Goal: Task Accomplishment & Management: Manage account settings

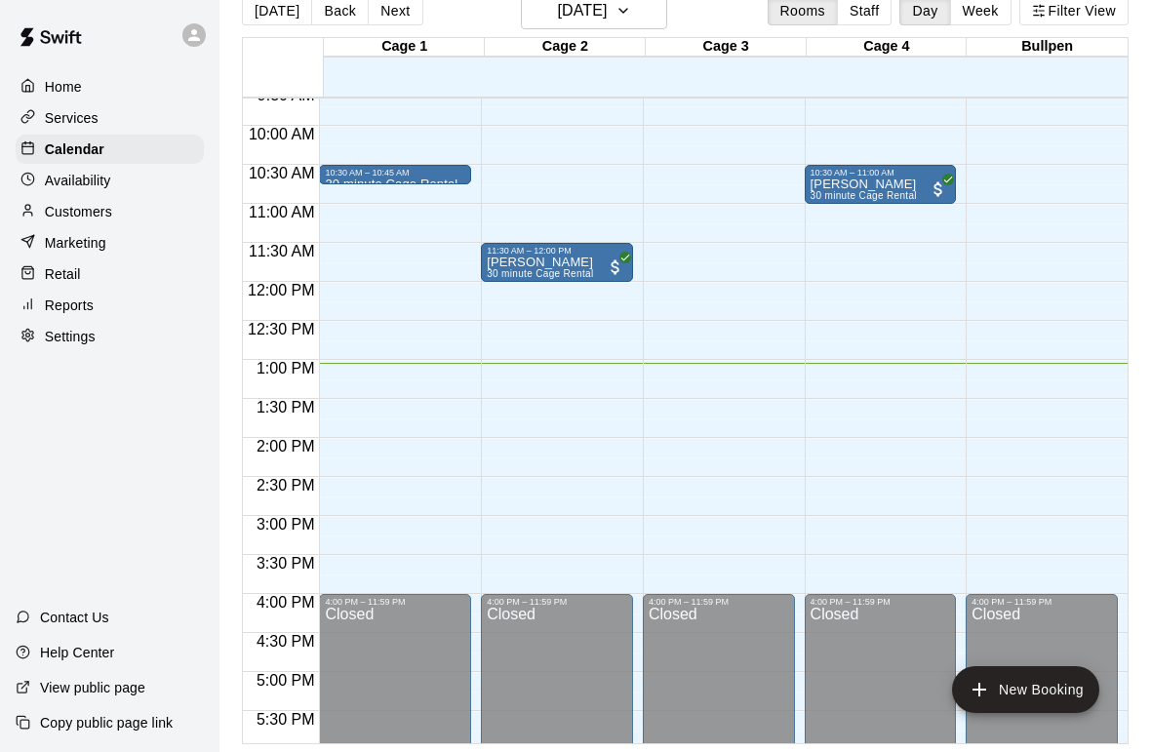
scroll to position [752, 0]
click at [63, 339] on p "Settings" at bounding box center [70, 337] width 51 height 20
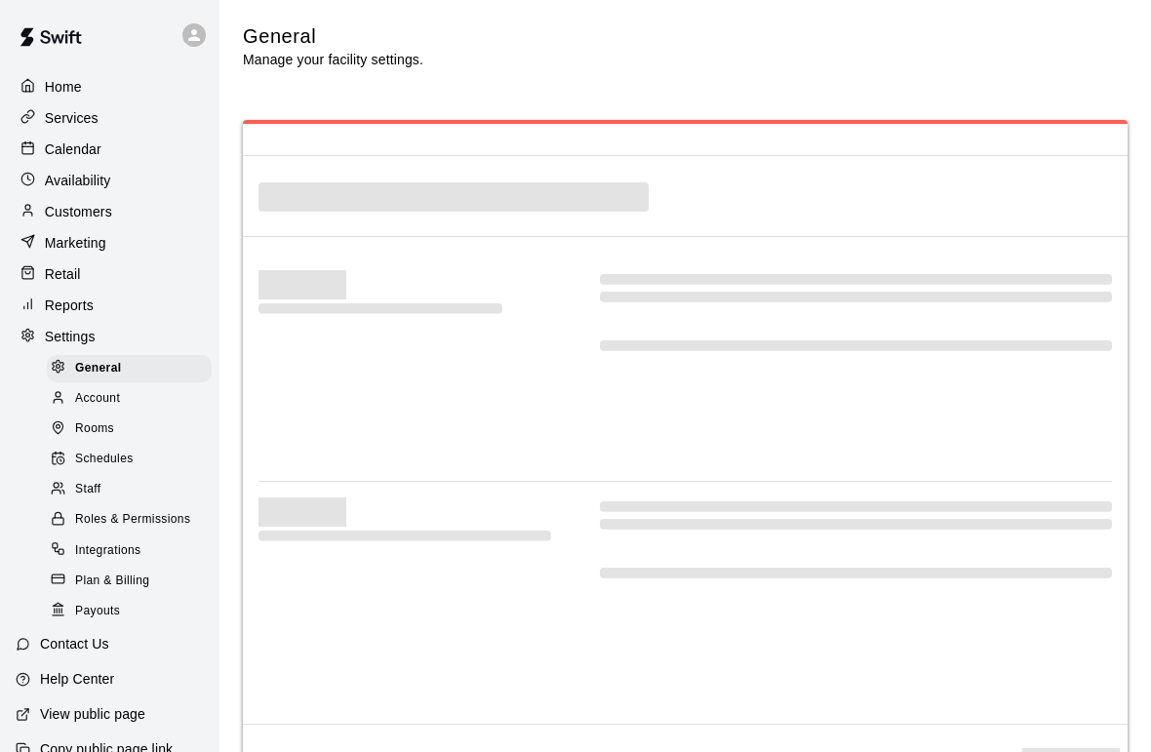
select select "**"
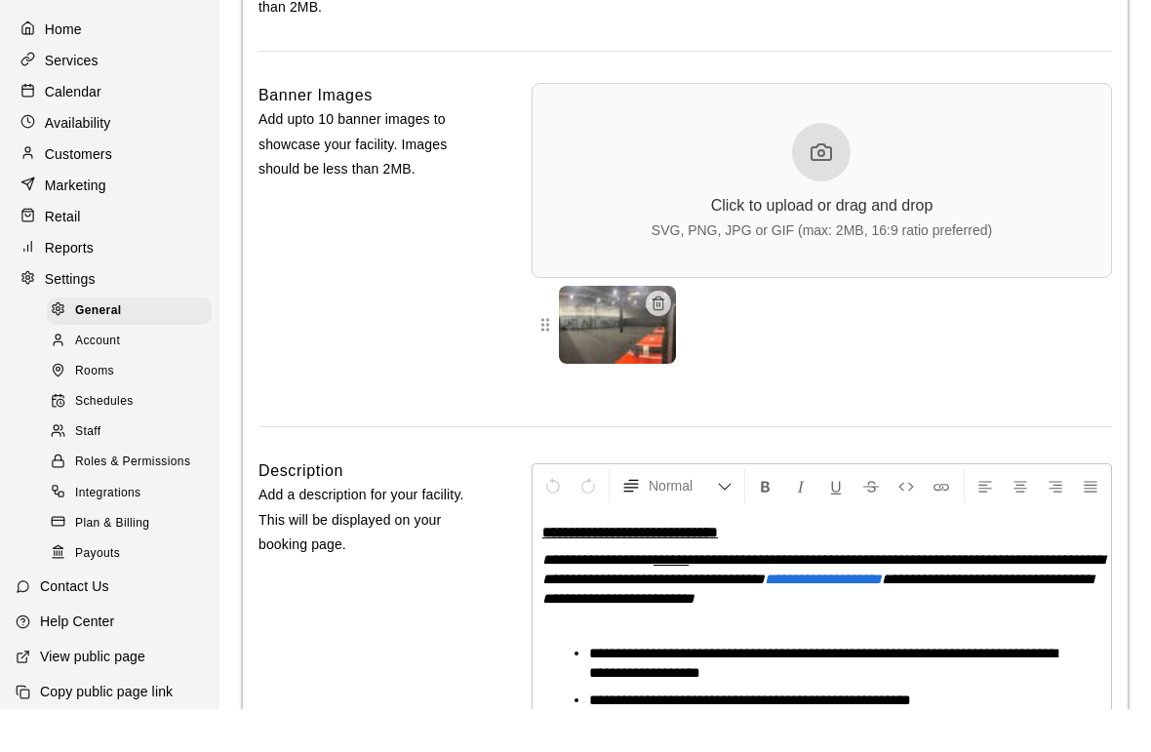
scroll to position [14, 0]
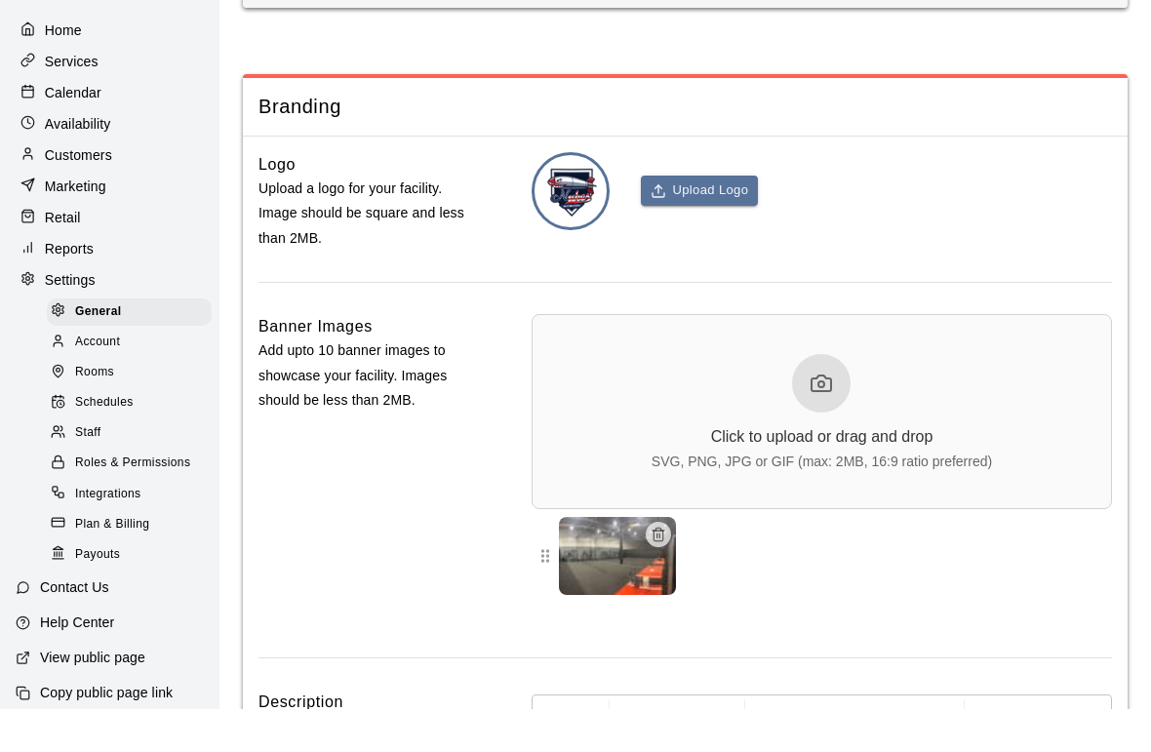
click at [56, 313] on p "Settings" at bounding box center [70, 323] width 51 height 20
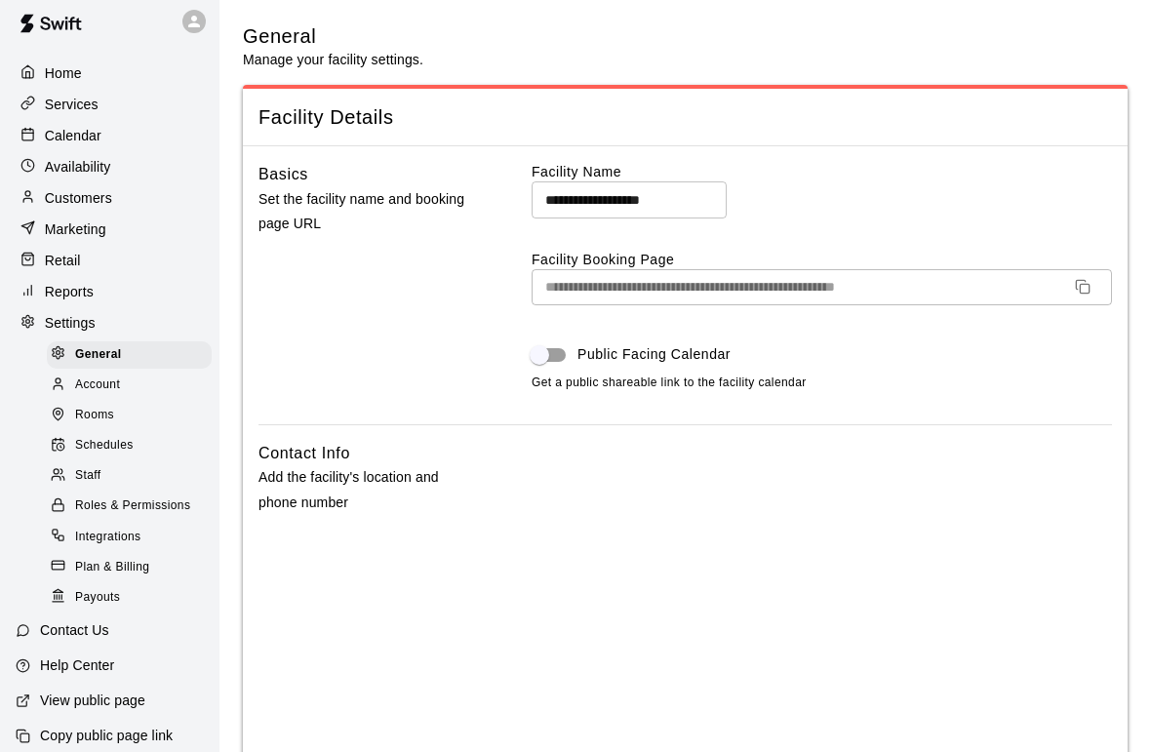
click at [82, 443] on span "Schedules" at bounding box center [104, 446] width 59 height 20
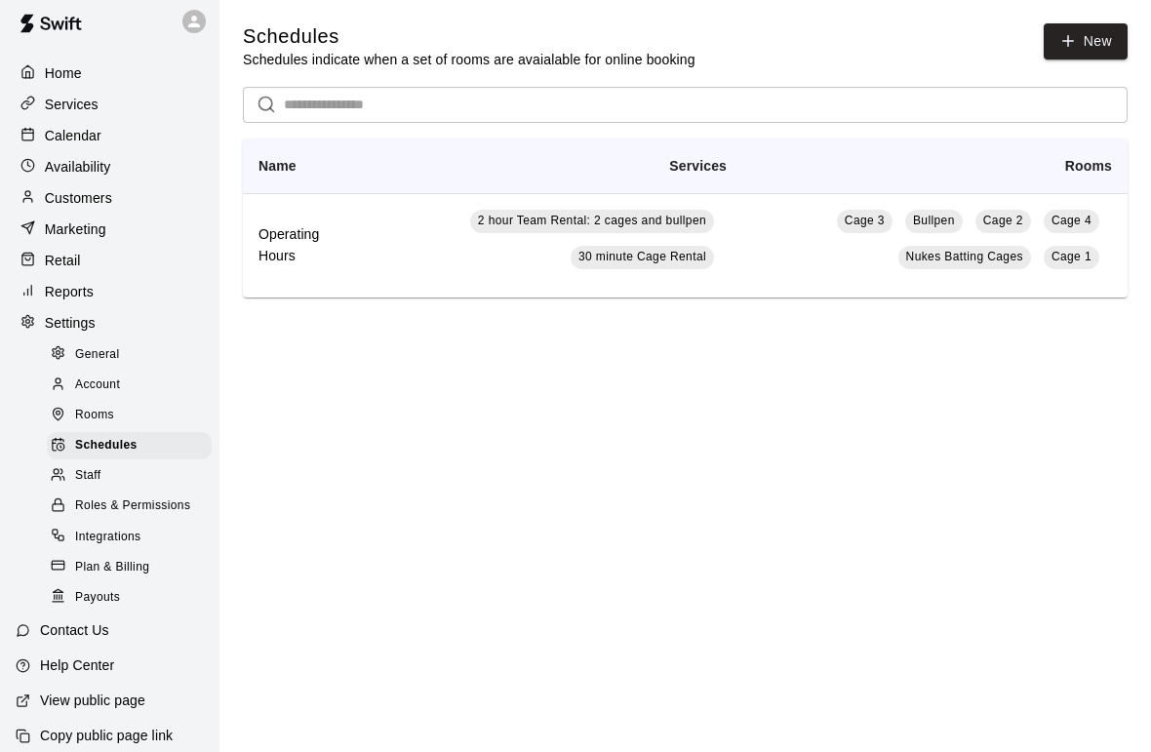
click at [287, 260] on h6 "Operating Hours" at bounding box center [301, 245] width 86 height 43
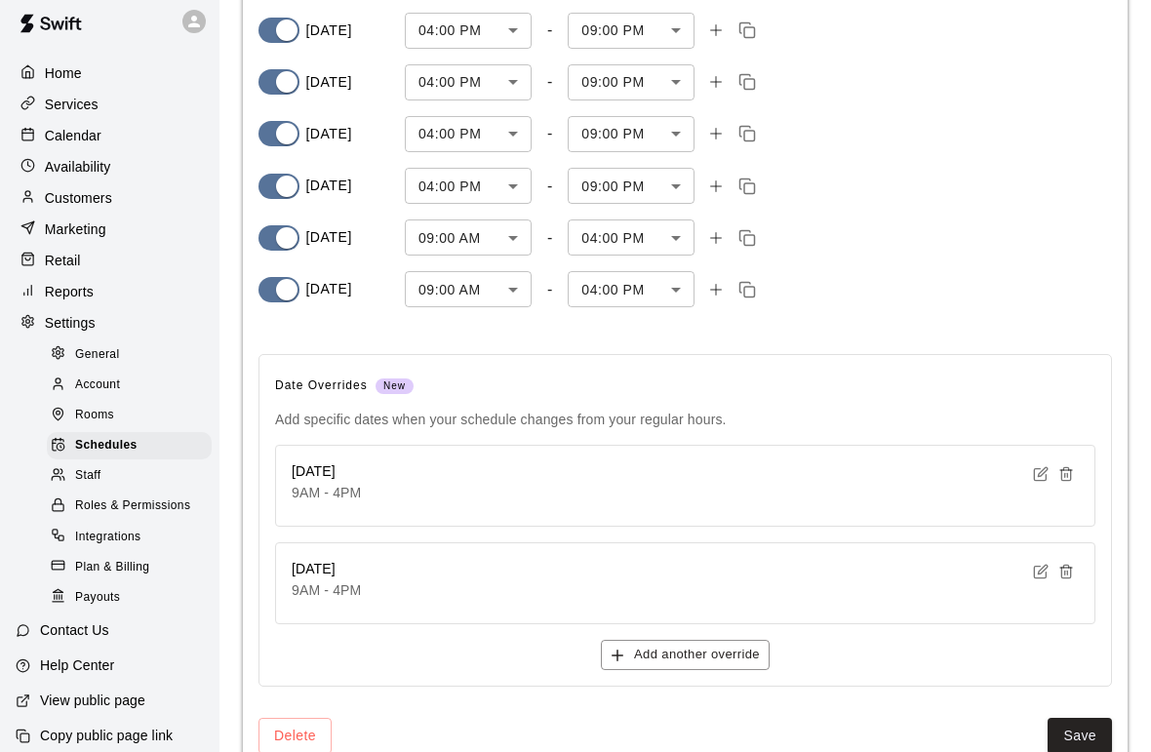
scroll to position [301, 0]
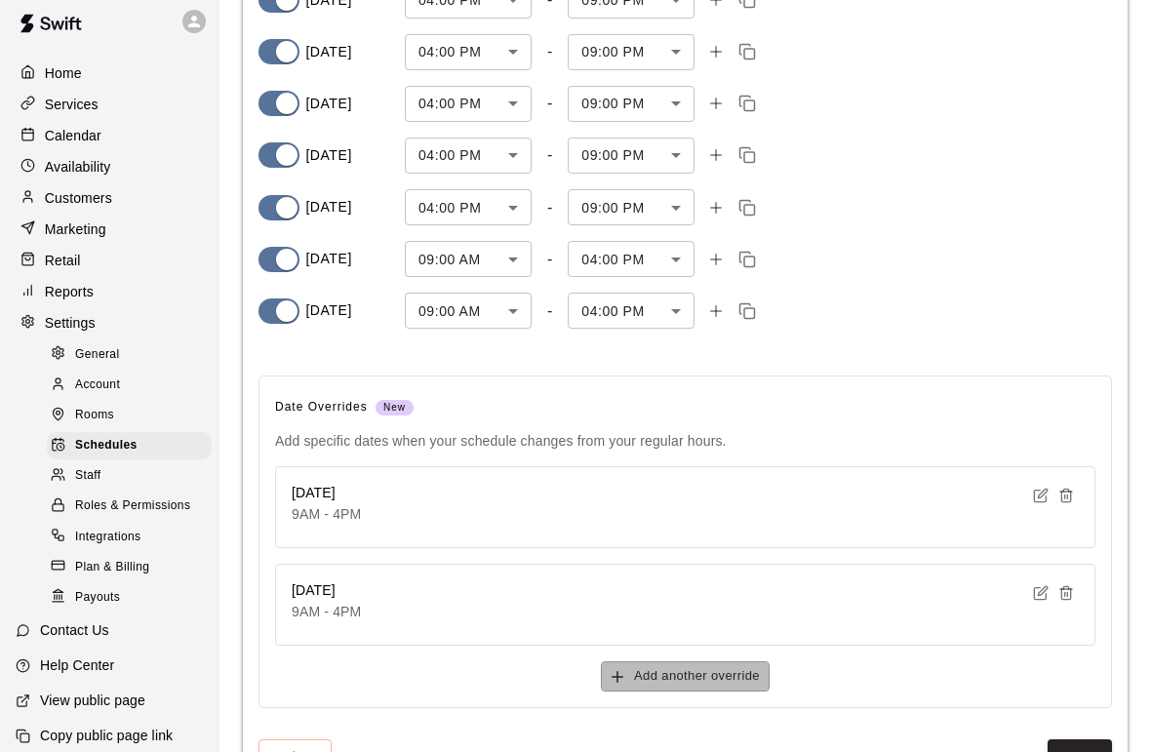
click at [693, 664] on button "Add another override" at bounding box center [685, 676] width 169 height 30
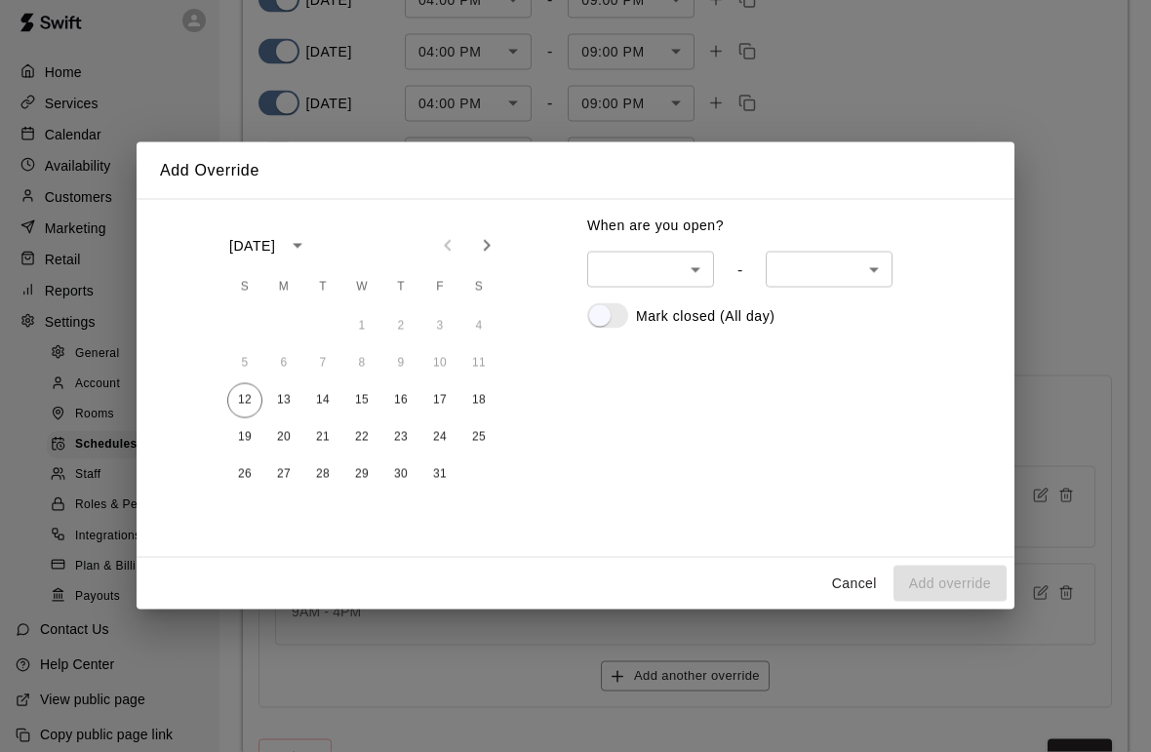
click at [850, 585] on button "Cancel" at bounding box center [854, 584] width 62 height 36
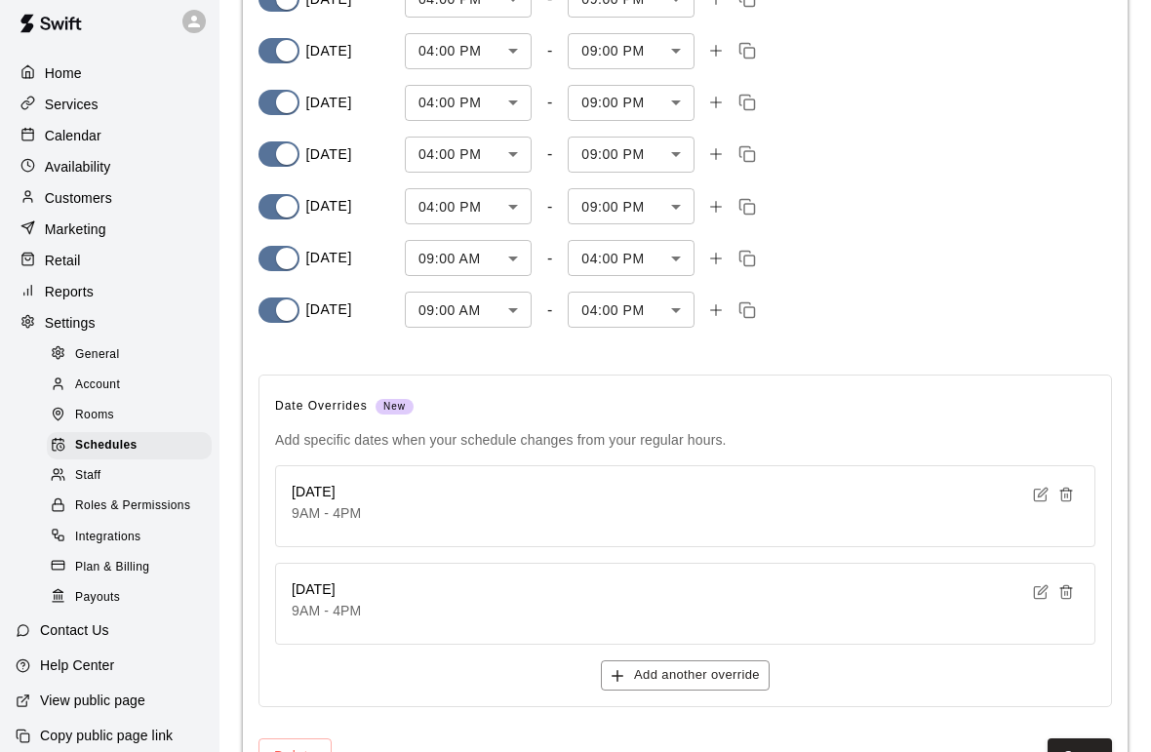
click at [91, 446] on span "Schedules" at bounding box center [106, 446] width 62 height 20
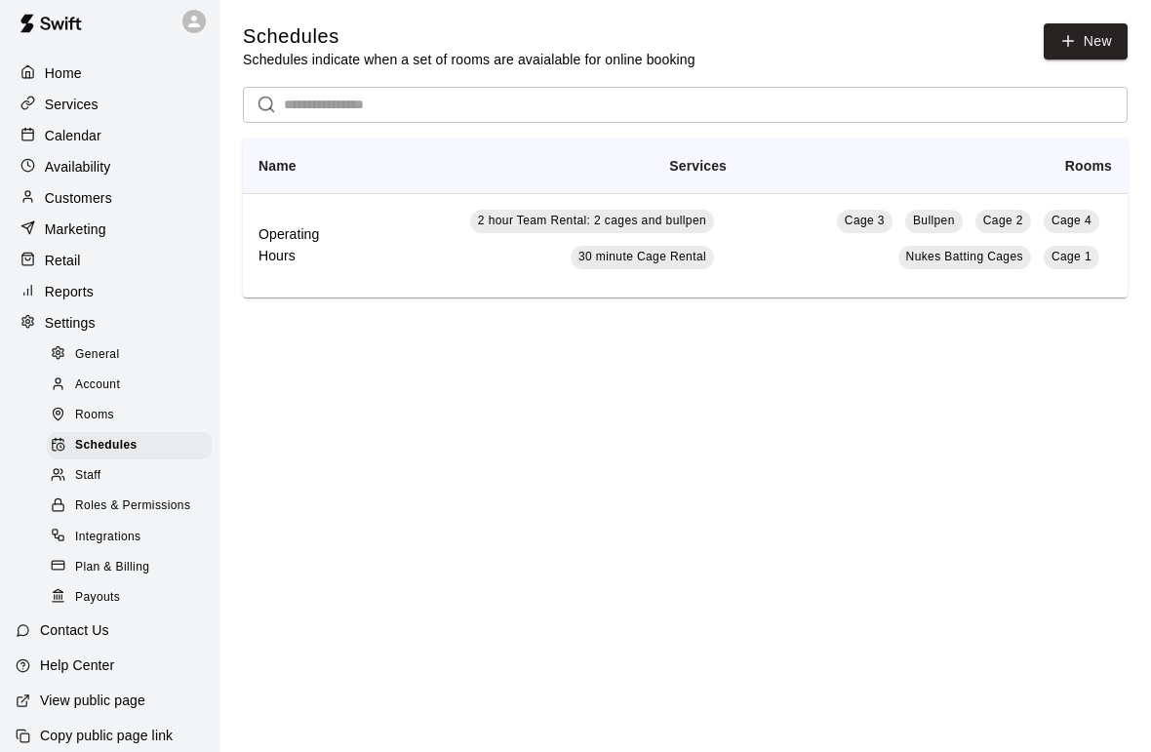
click at [59, 168] on p "Availability" at bounding box center [78, 167] width 66 height 20
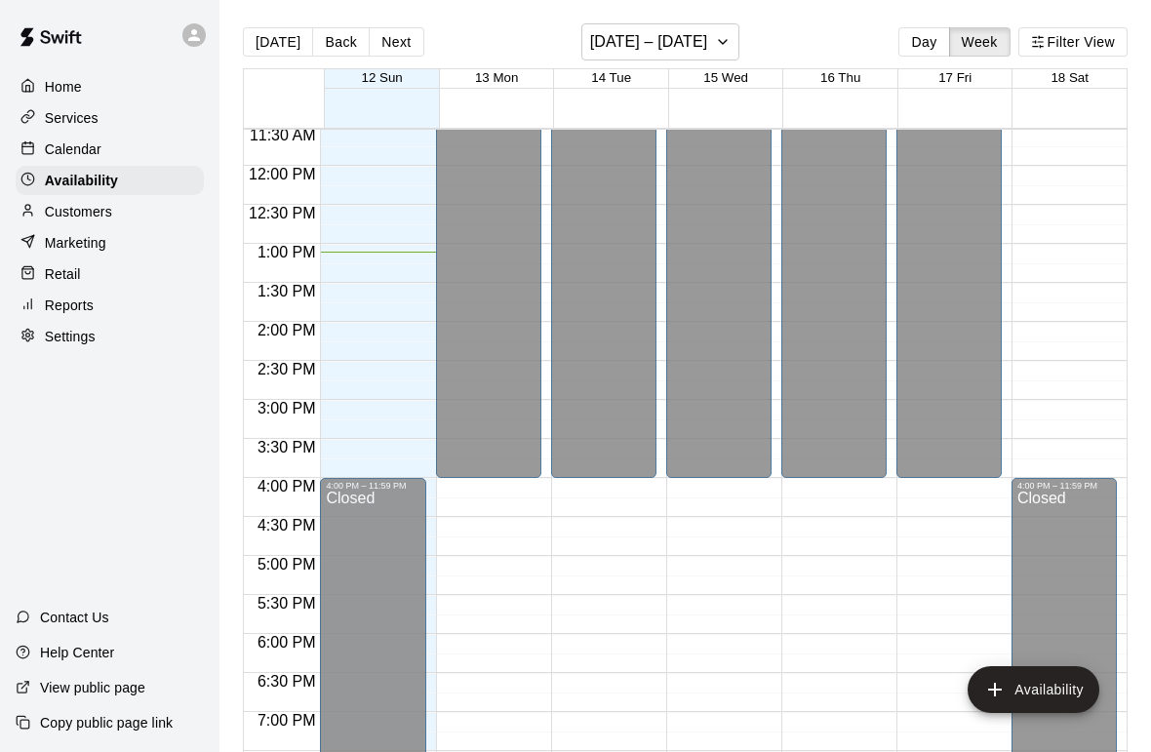
scroll to position [919, 0]
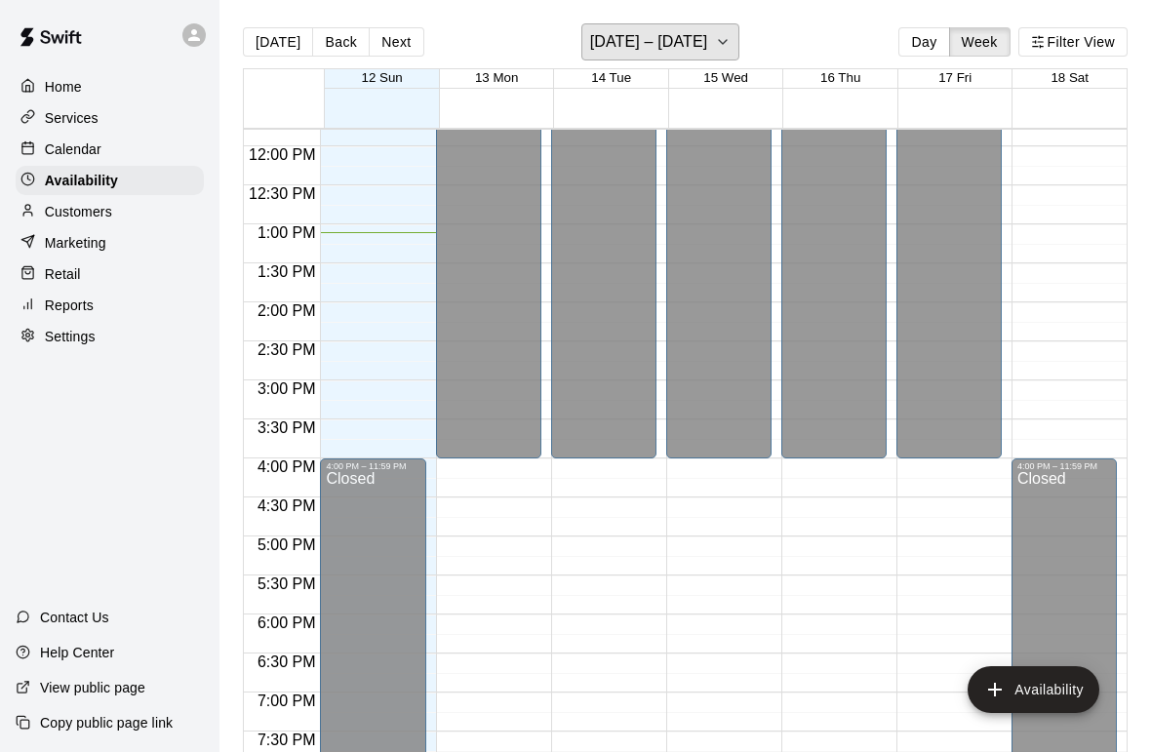
click at [730, 48] on button "[DATE] – [DATE]" at bounding box center [660, 41] width 159 height 37
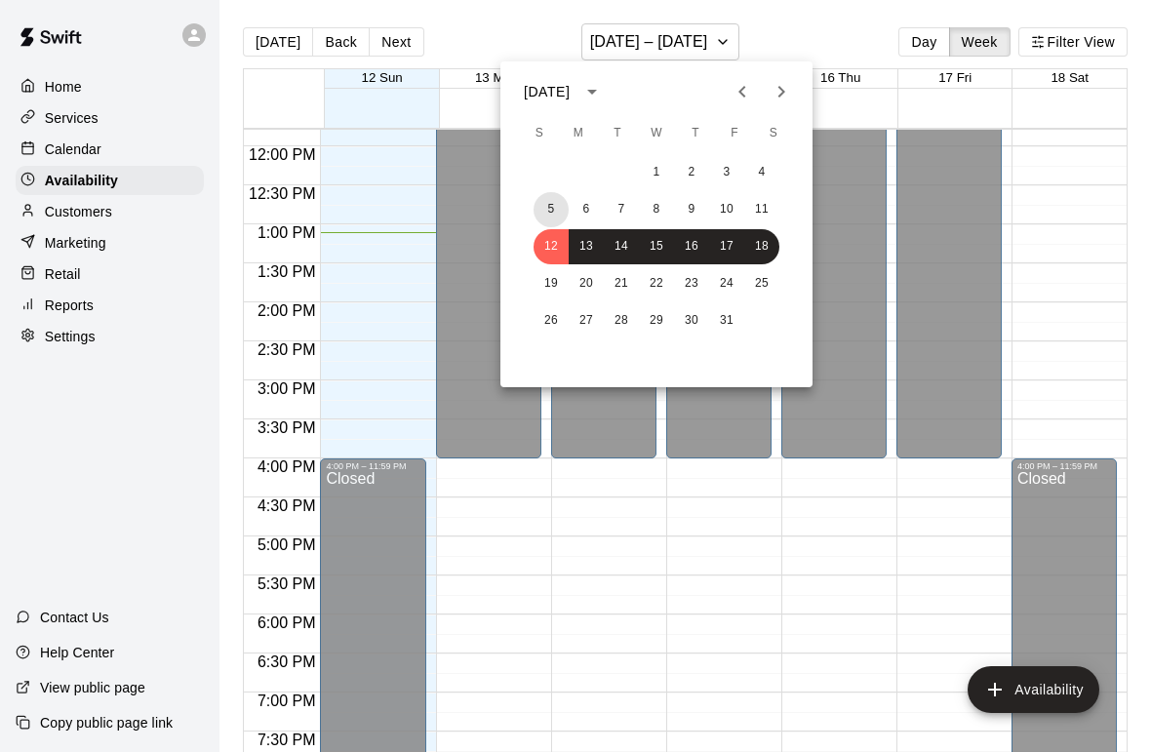
click at [546, 214] on button "5" at bounding box center [550, 209] width 35 height 35
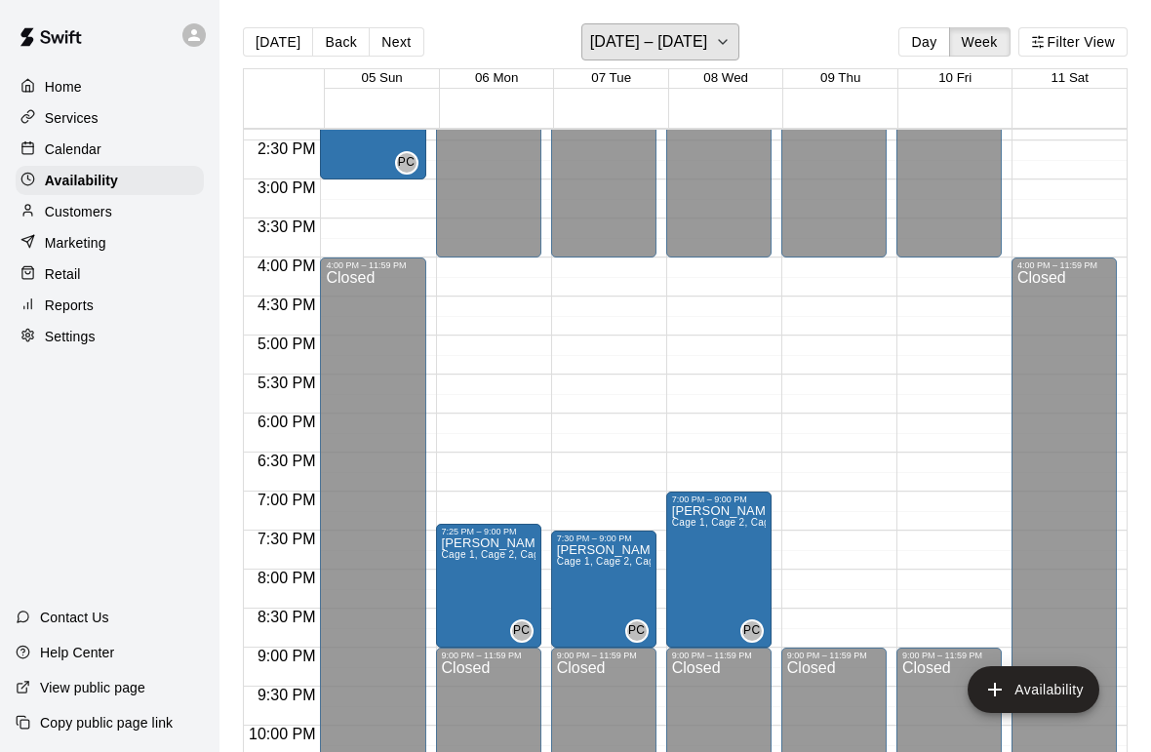
scroll to position [1220, 0]
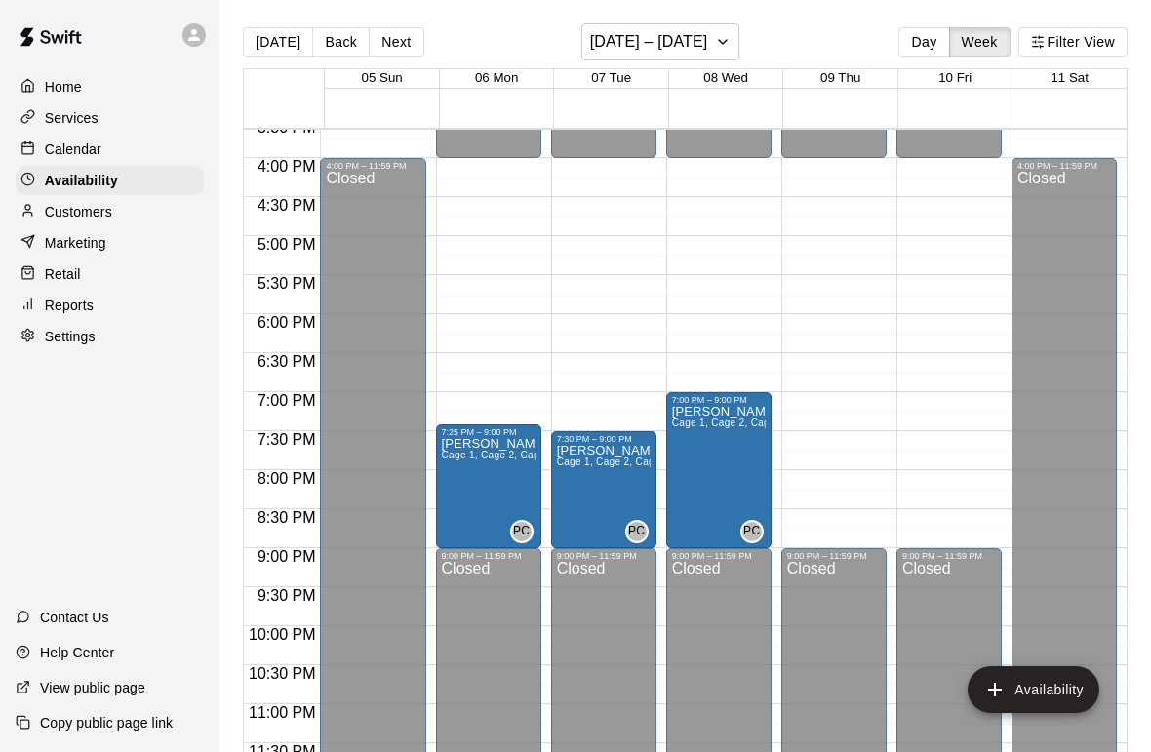
click at [1029, 690] on button "Availability" at bounding box center [1033, 689] width 132 height 47
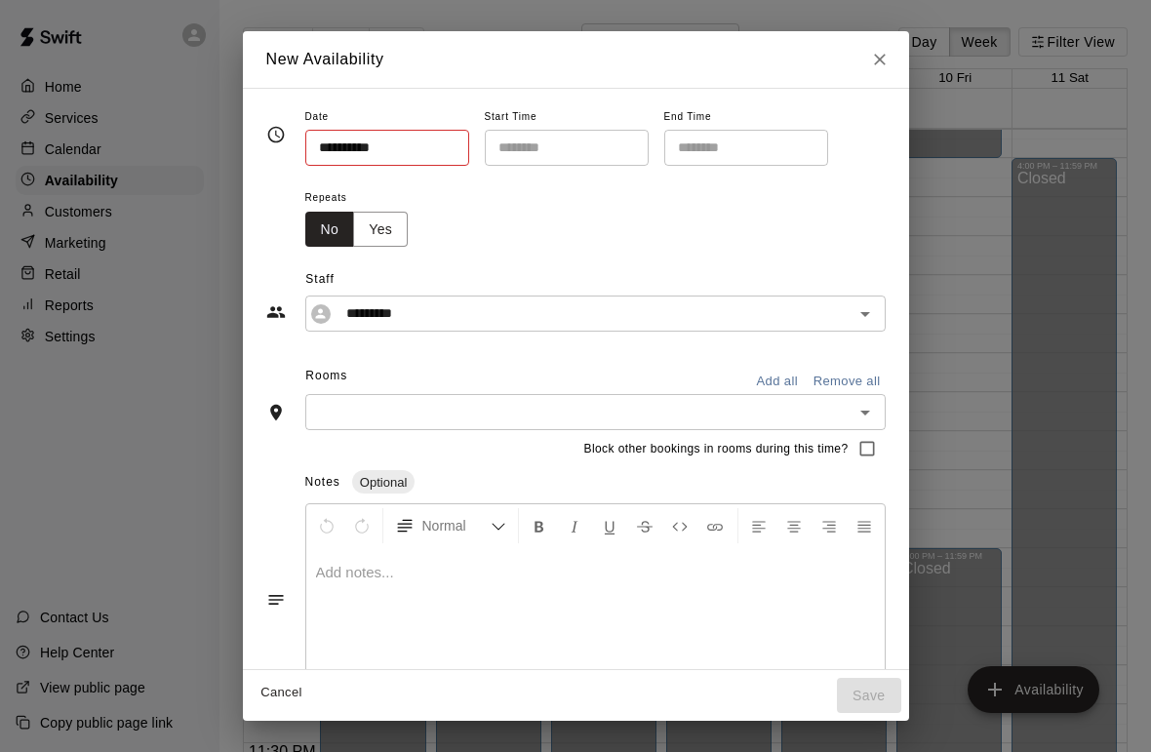
type input "**********"
type input "********"
click at [867, 401] on icon "Open" at bounding box center [864, 412] width 23 height 23
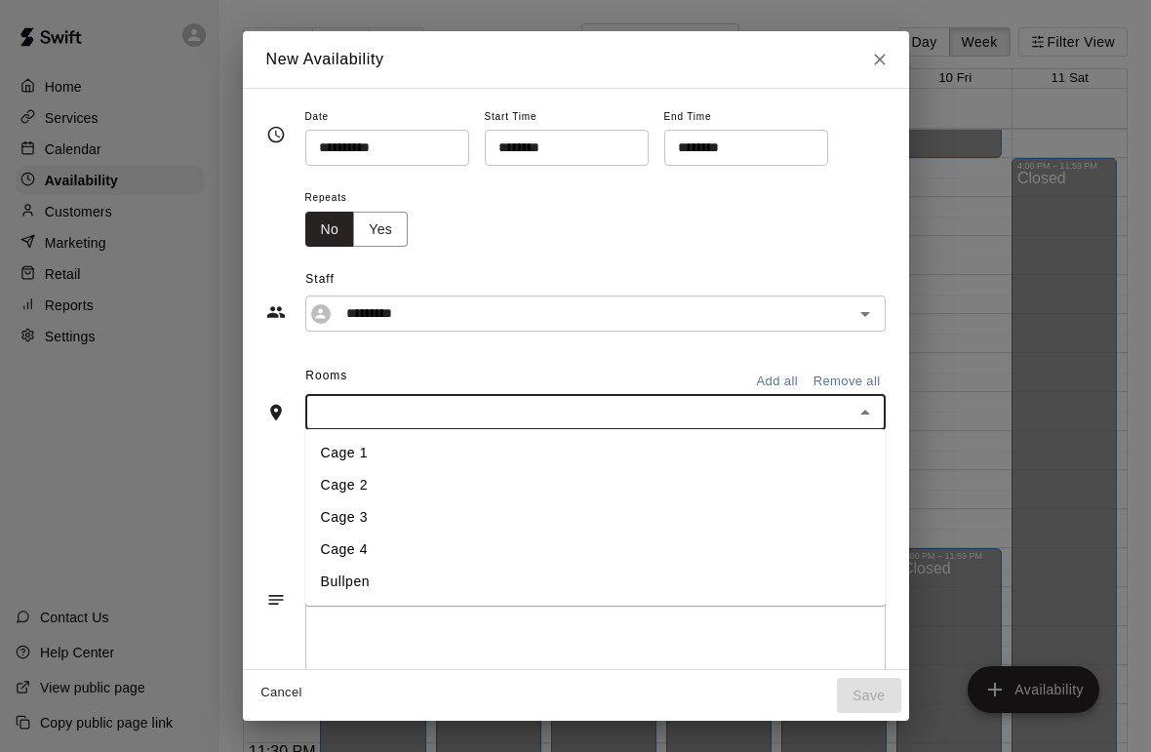
click at [773, 374] on button "Add all" at bounding box center [777, 382] width 62 height 30
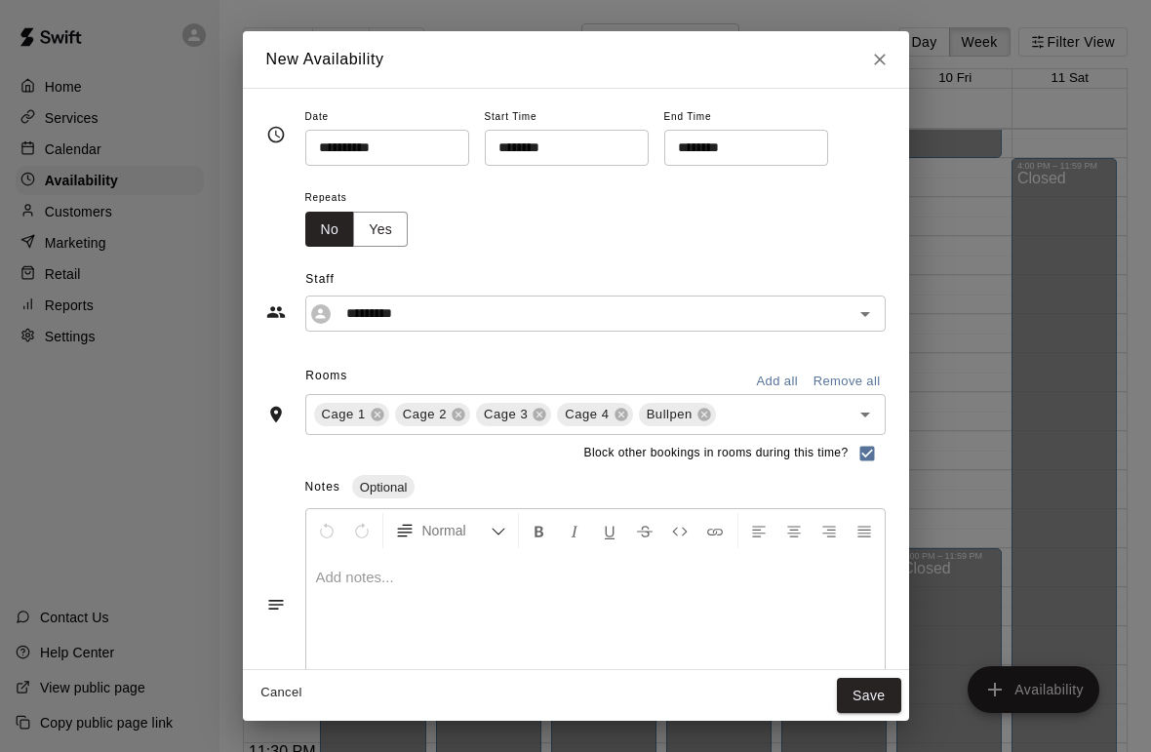
click at [890, 54] on button "Close" at bounding box center [879, 59] width 35 height 35
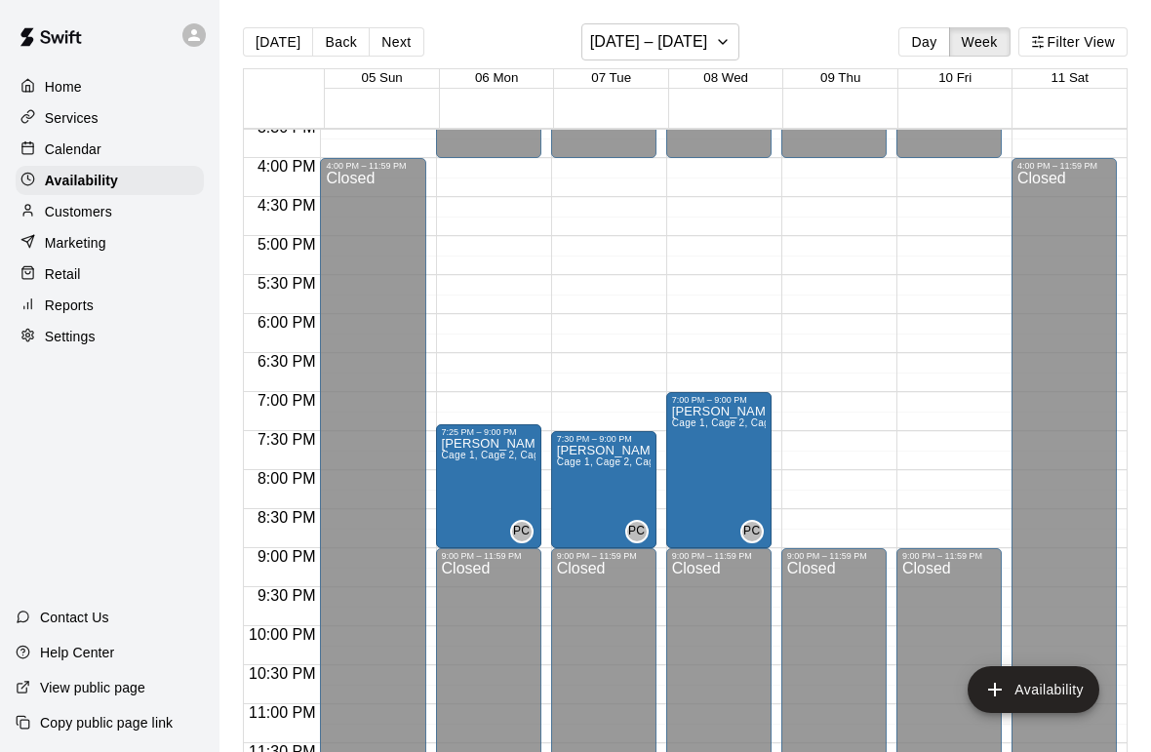
type input "**********"
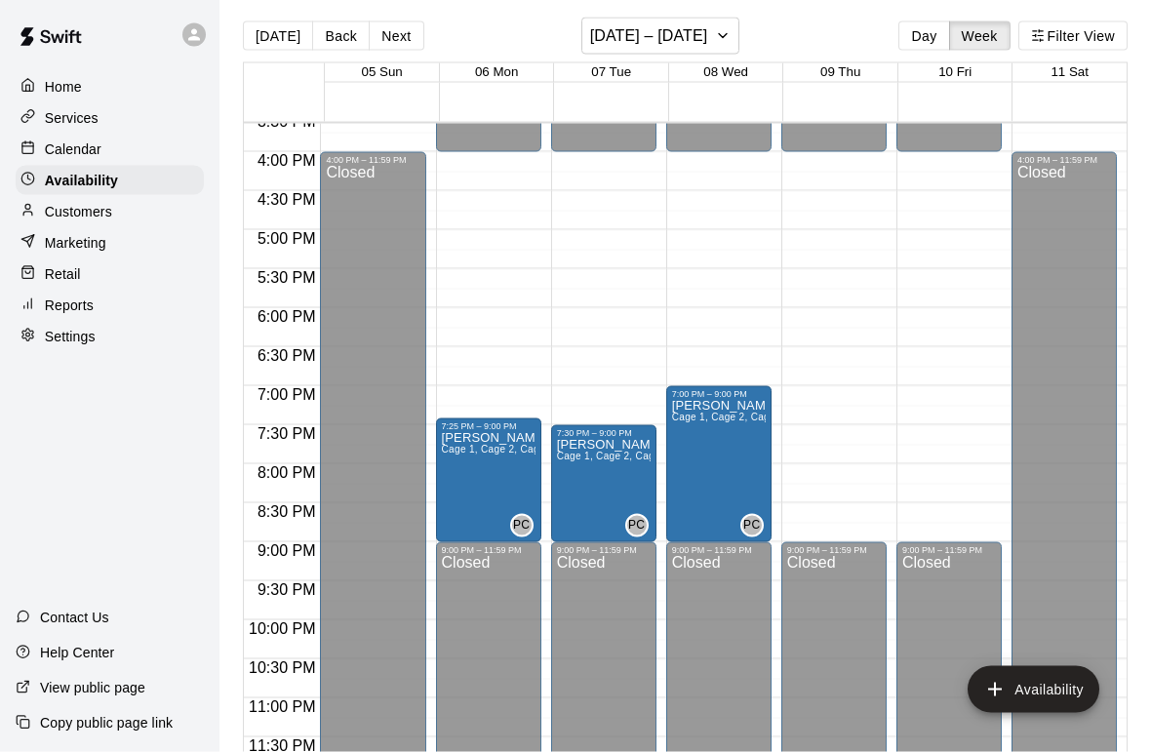
scroll to position [0, 0]
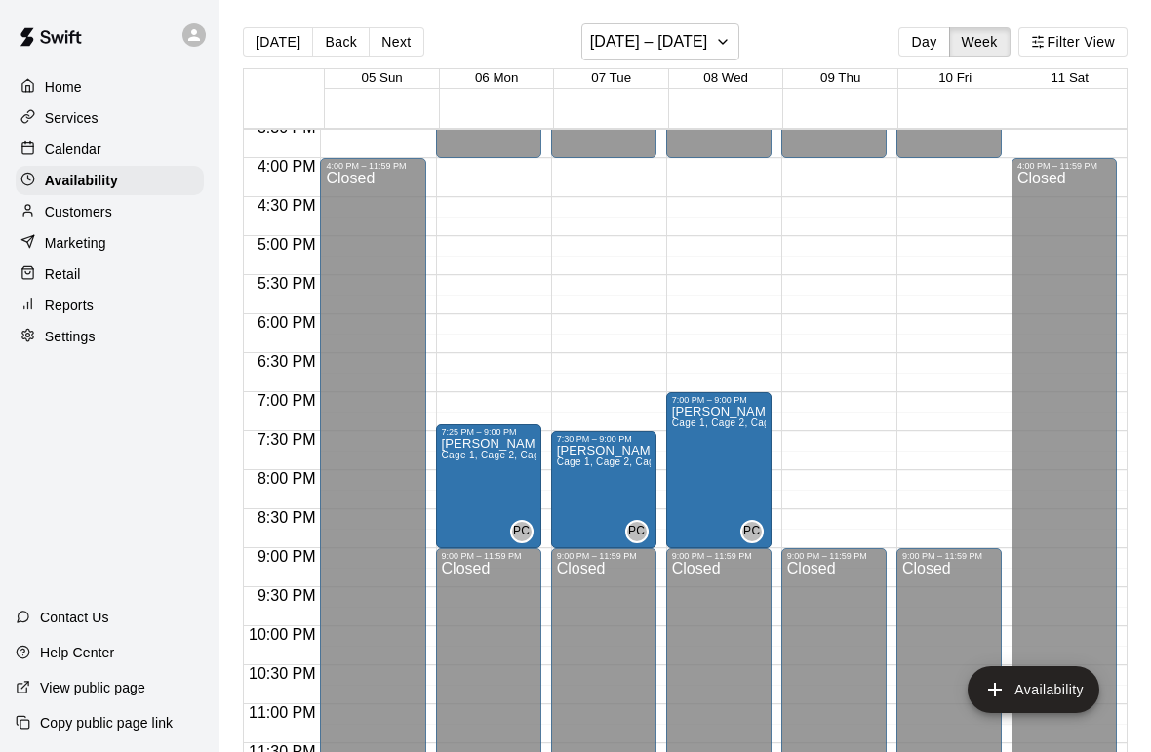
click at [46, 82] on p "Home" at bounding box center [63, 87] width 37 height 20
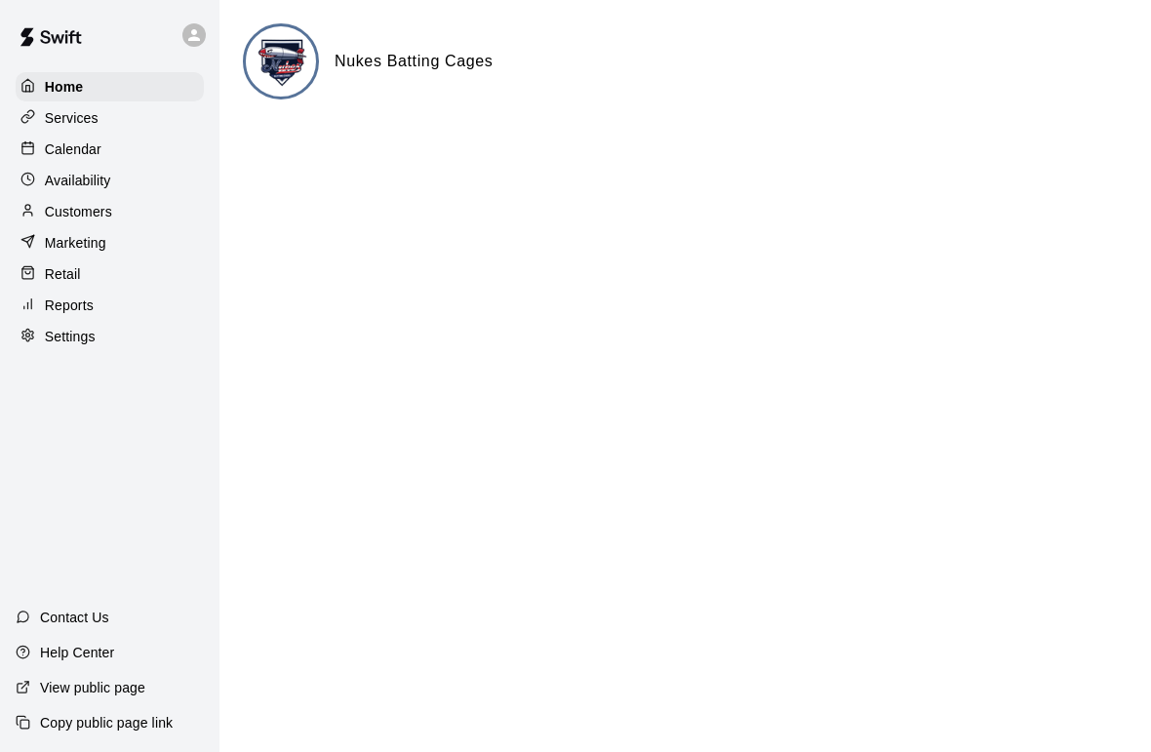
click at [42, 209] on div at bounding box center [32, 212] width 24 height 19
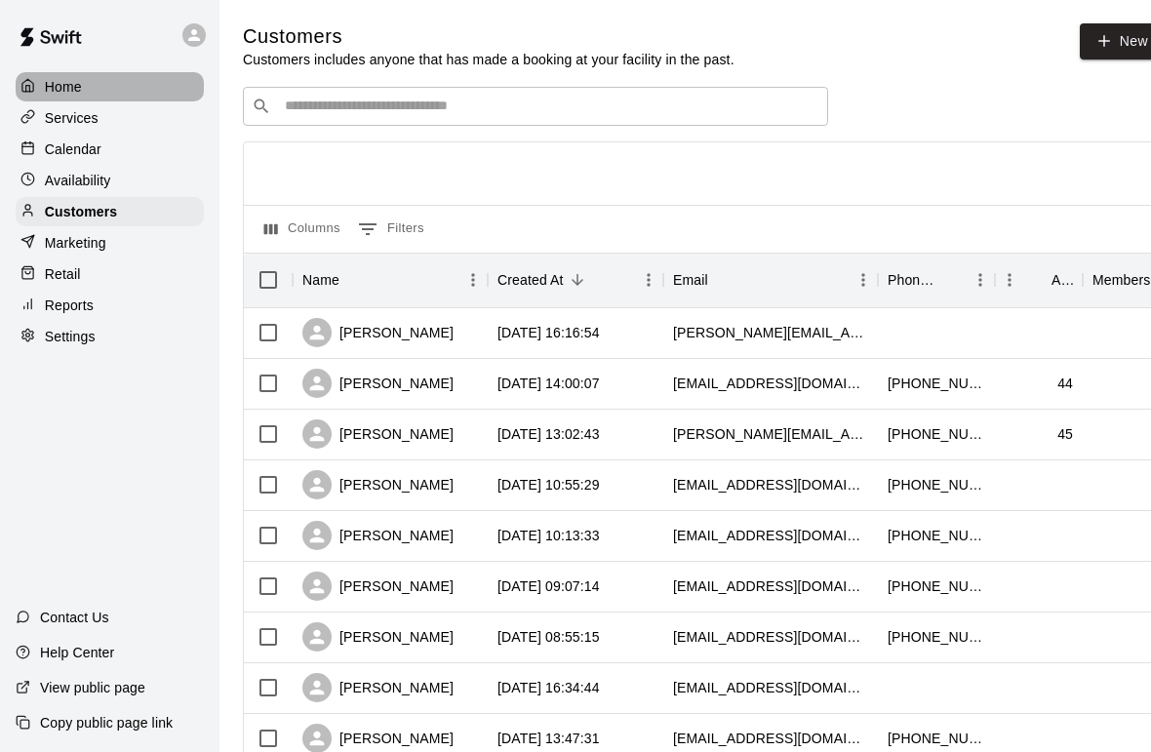
click at [37, 88] on div at bounding box center [32, 87] width 24 height 19
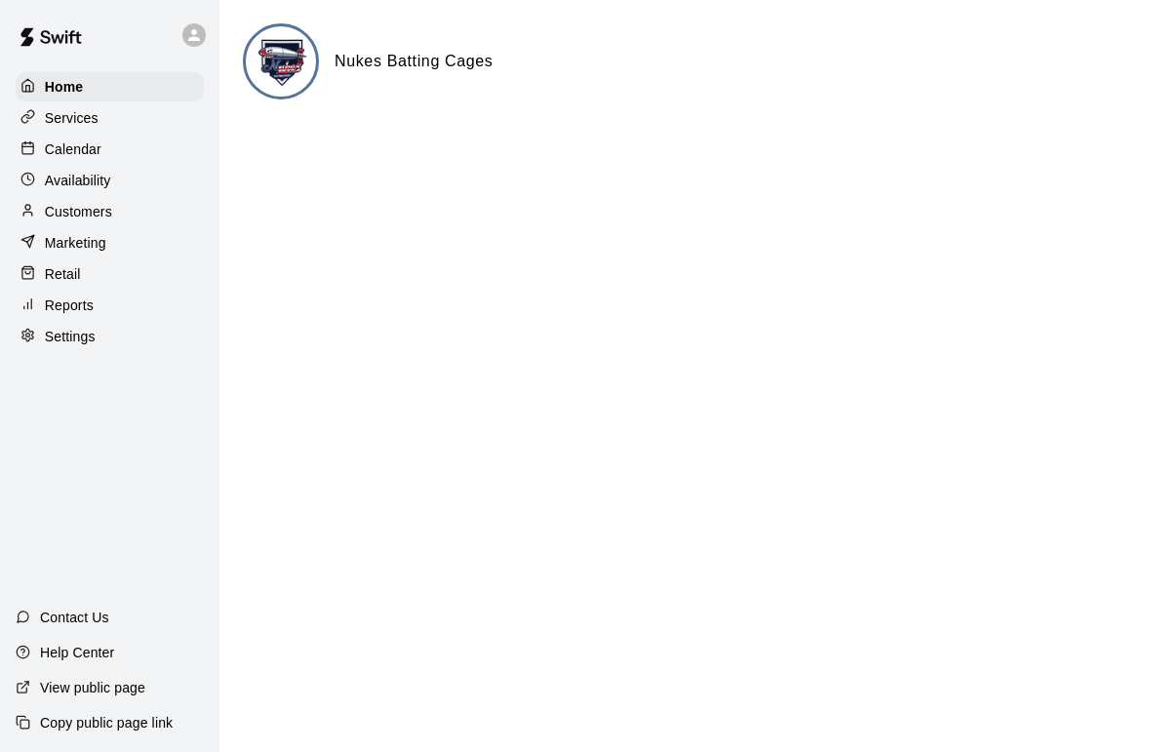
click at [33, 348] on div "Settings" at bounding box center [110, 336] width 188 height 29
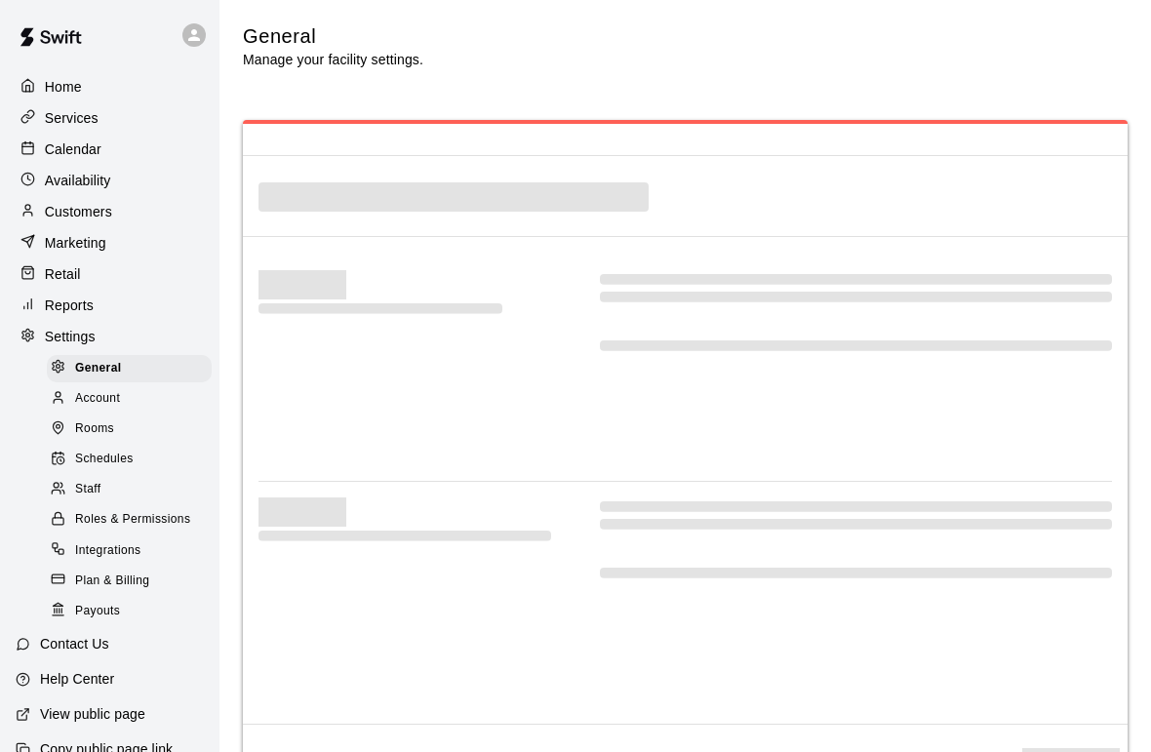
select select "**"
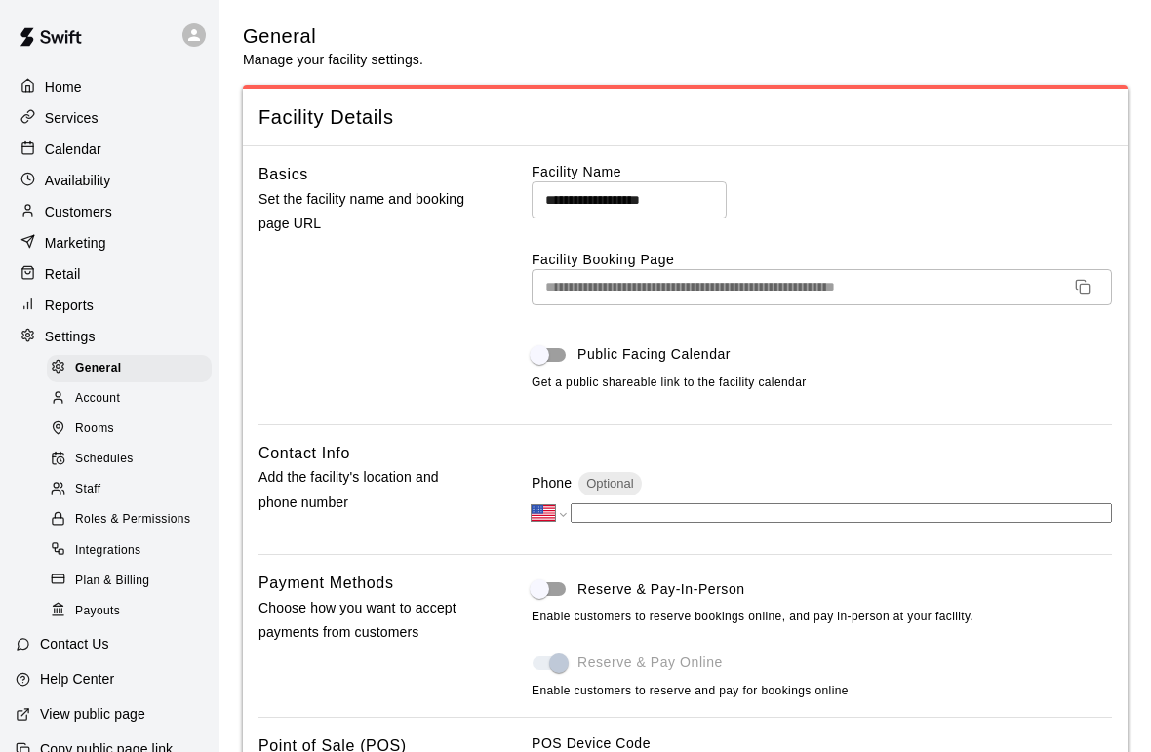
scroll to position [4340, 0]
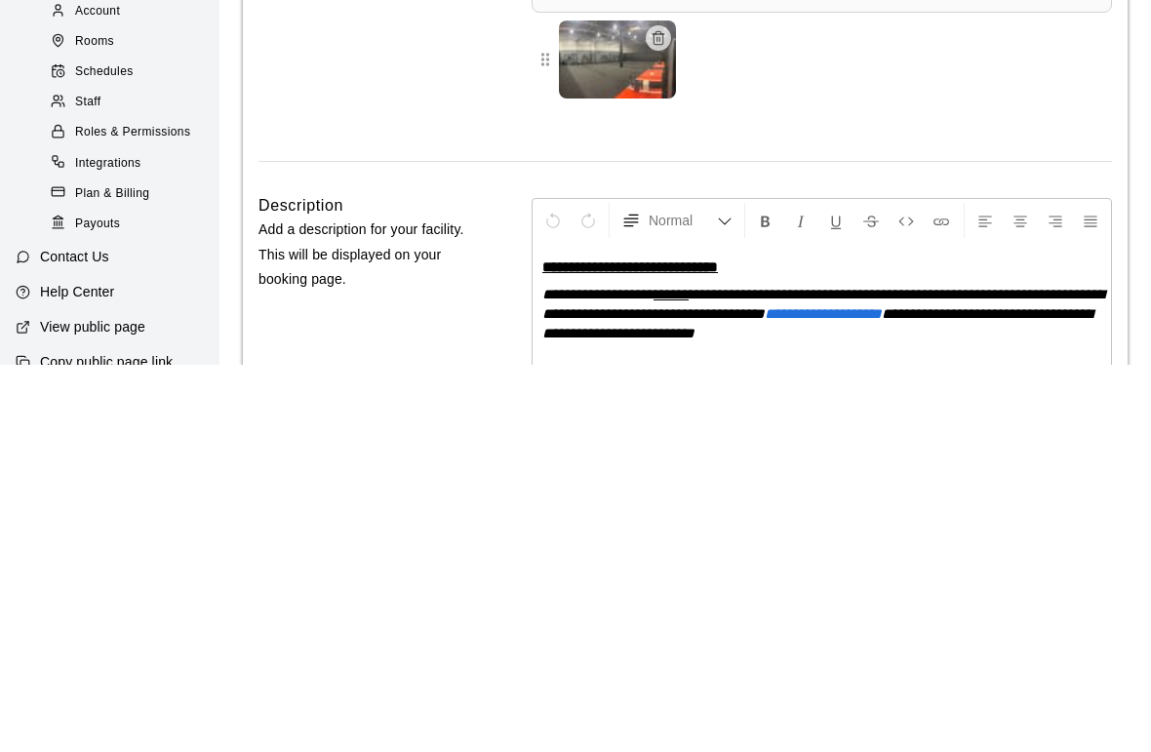
click at [0, 87] on div "Home Services Calendar Availability Customers Marketing Retail Reports Settings…" at bounding box center [109, 348] width 219 height 556
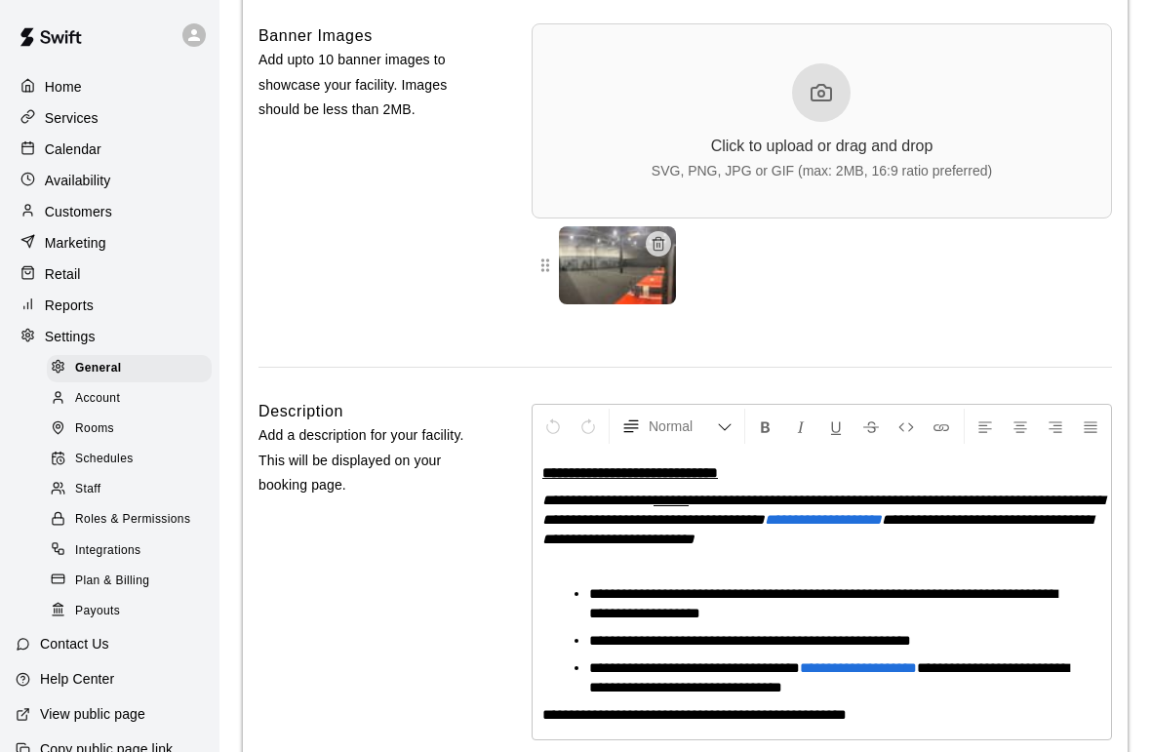
scroll to position [4520, 0]
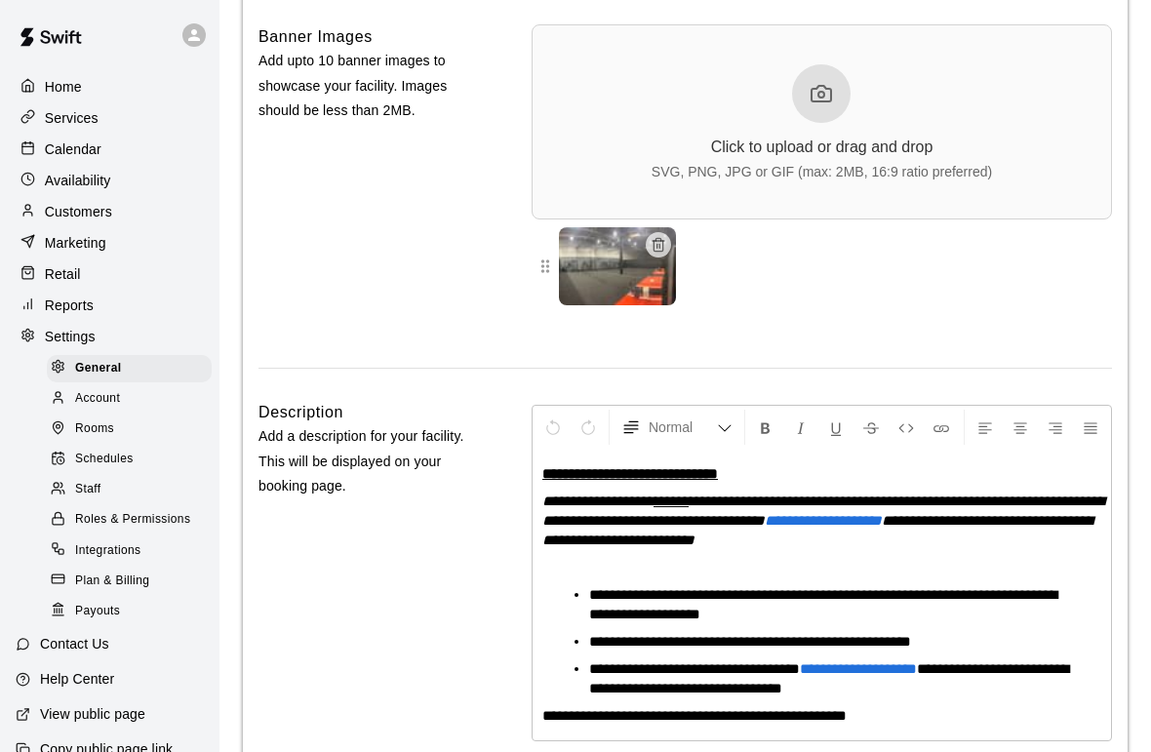
click at [36, 99] on div "Home" at bounding box center [110, 86] width 188 height 29
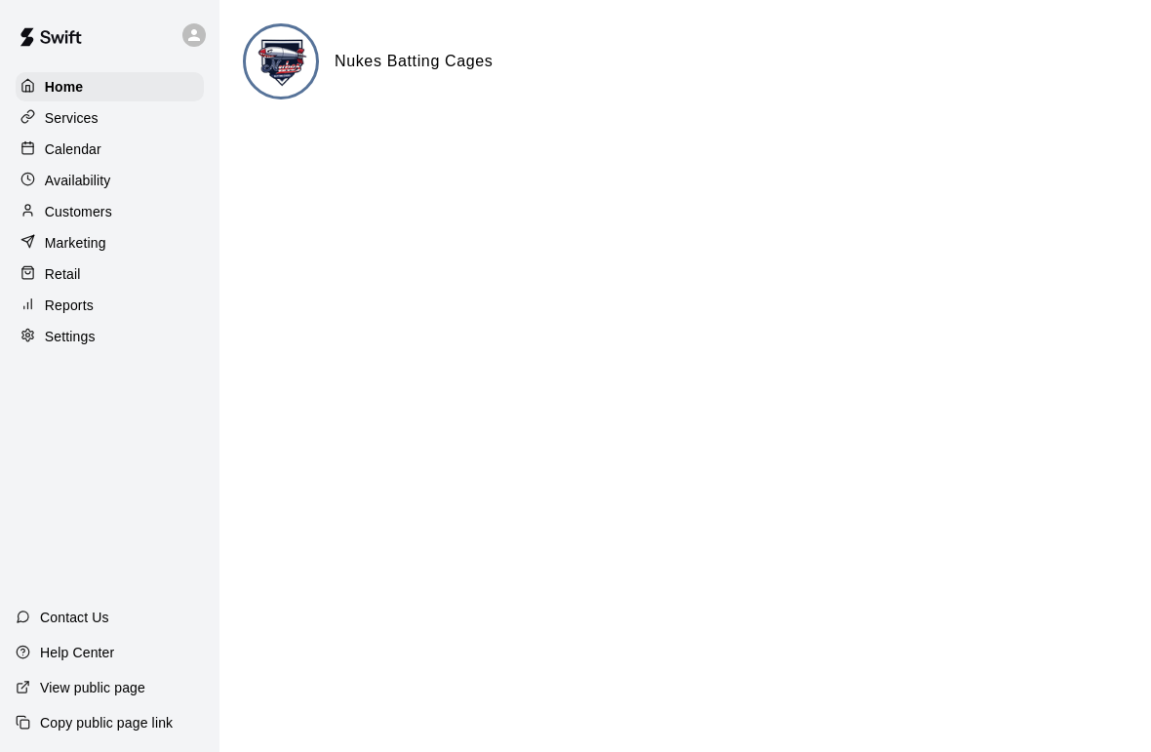
click at [82, 149] on p "Calendar" at bounding box center [73, 149] width 57 height 20
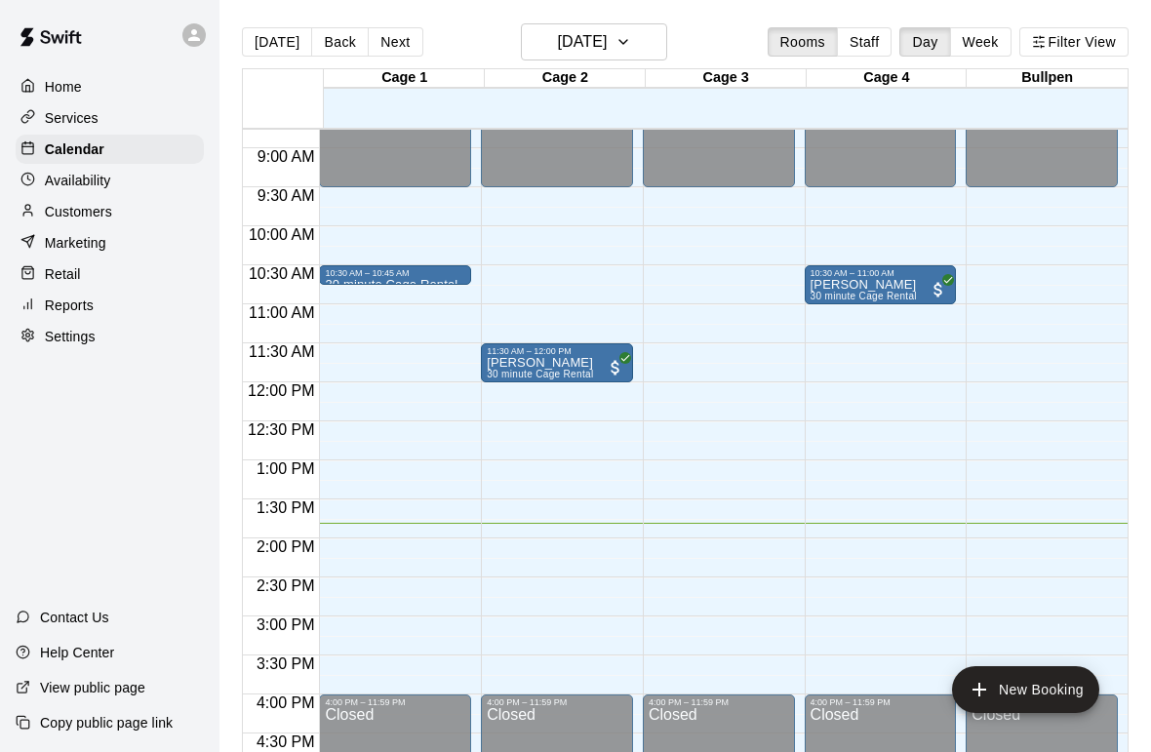
scroll to position [683, 0]
click at [454, 269] on div "10:30 AM – 10:45 AM 30 minute Cage Rental" at bounding box center [395, 276] width 152 height 20
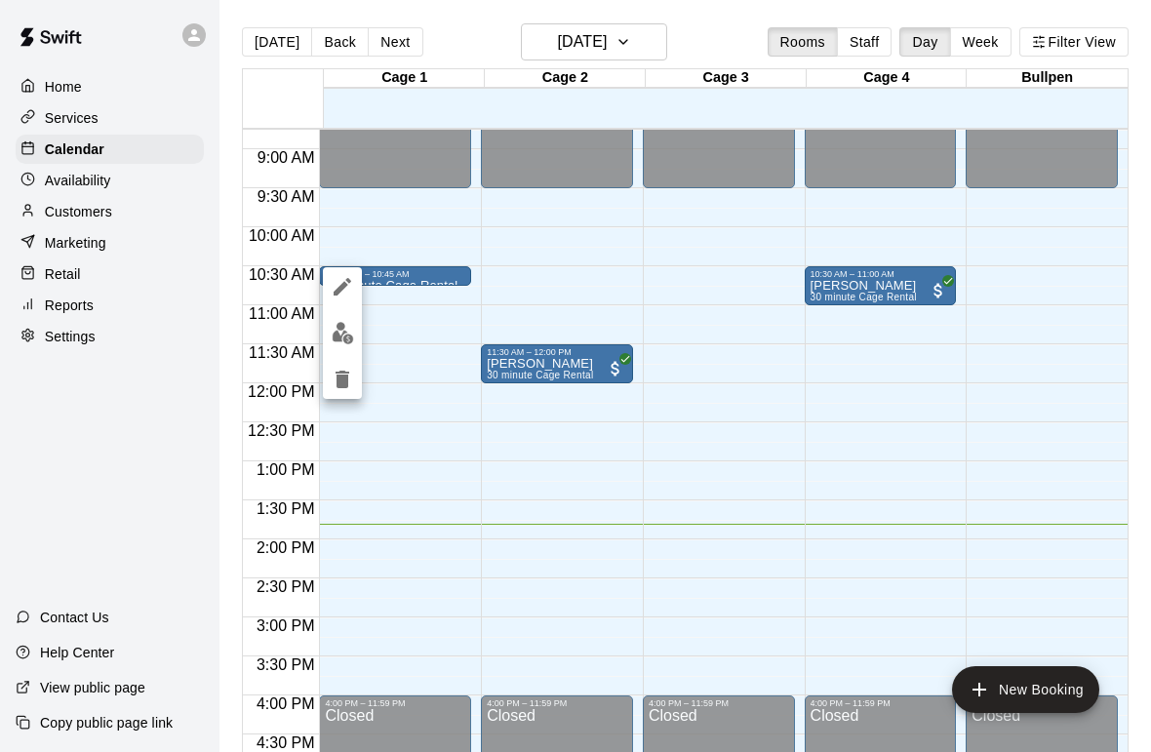
click at [429, 417] on div at bounding box center [575, 376] width 1151 height 752
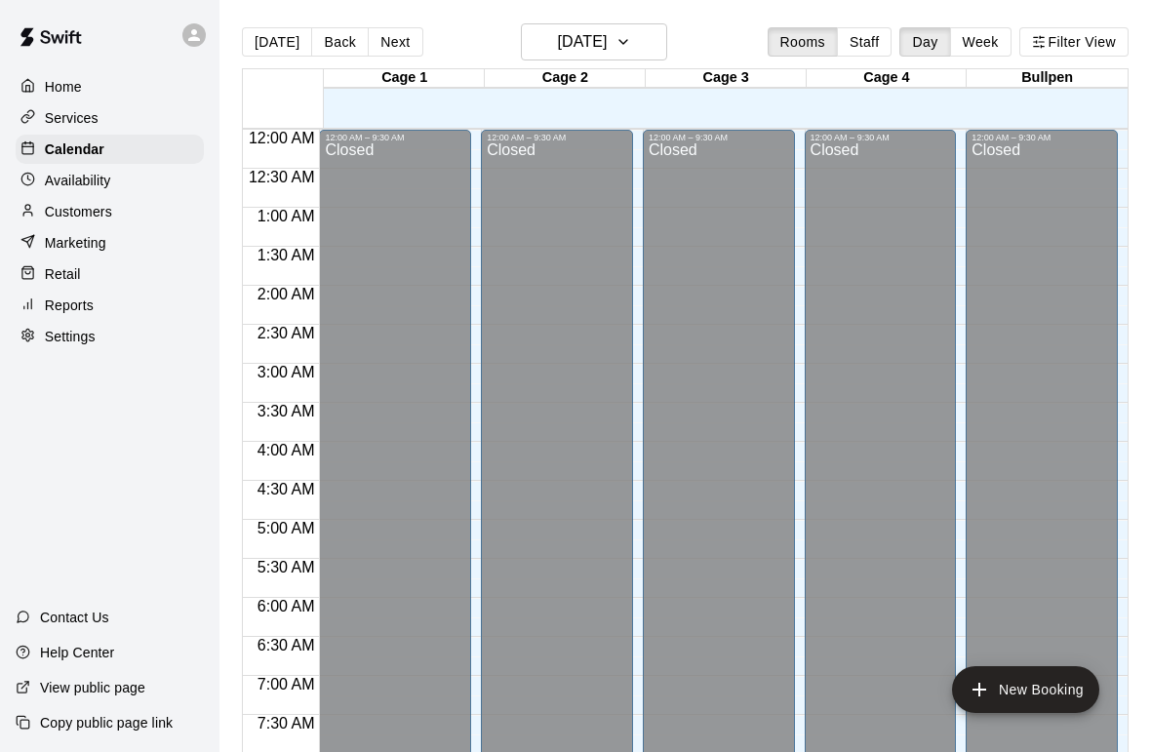
scroll to position [0, 0]
click at [596, 44] on h6 "[DATE]" at bounding box center [582, 41] width 50 height 27
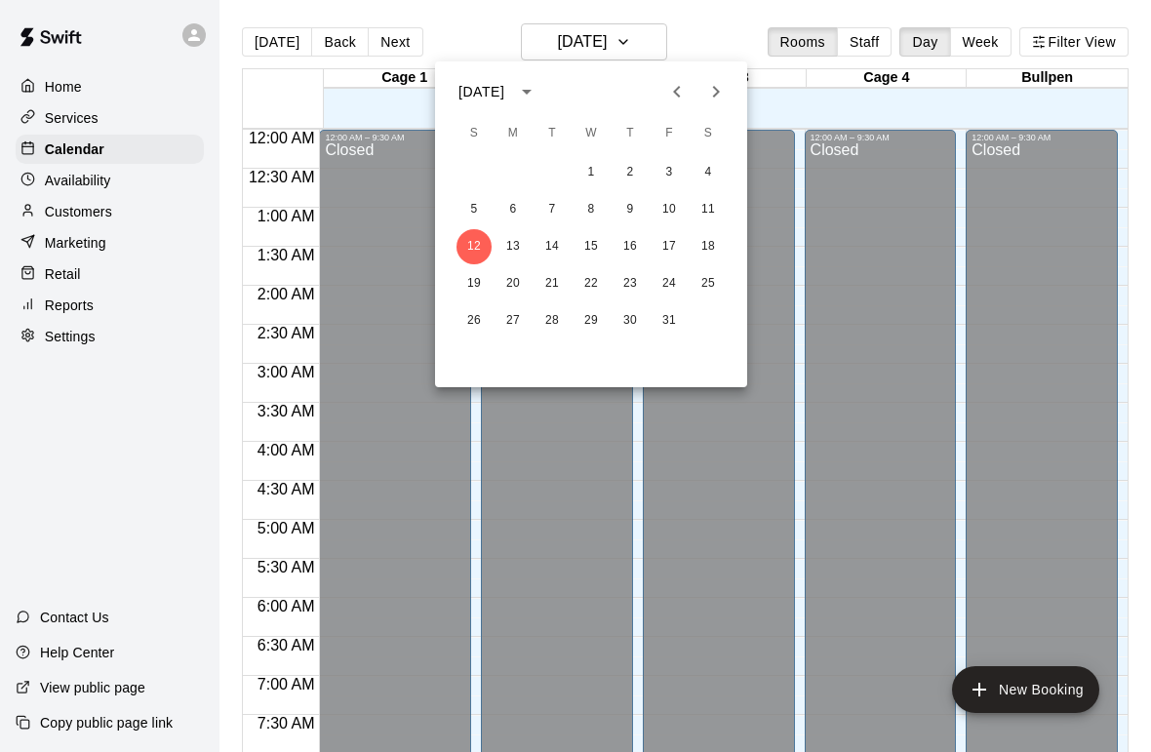
click at [601, 38] on div at bounding box center [575, 376] width 1151 height 752
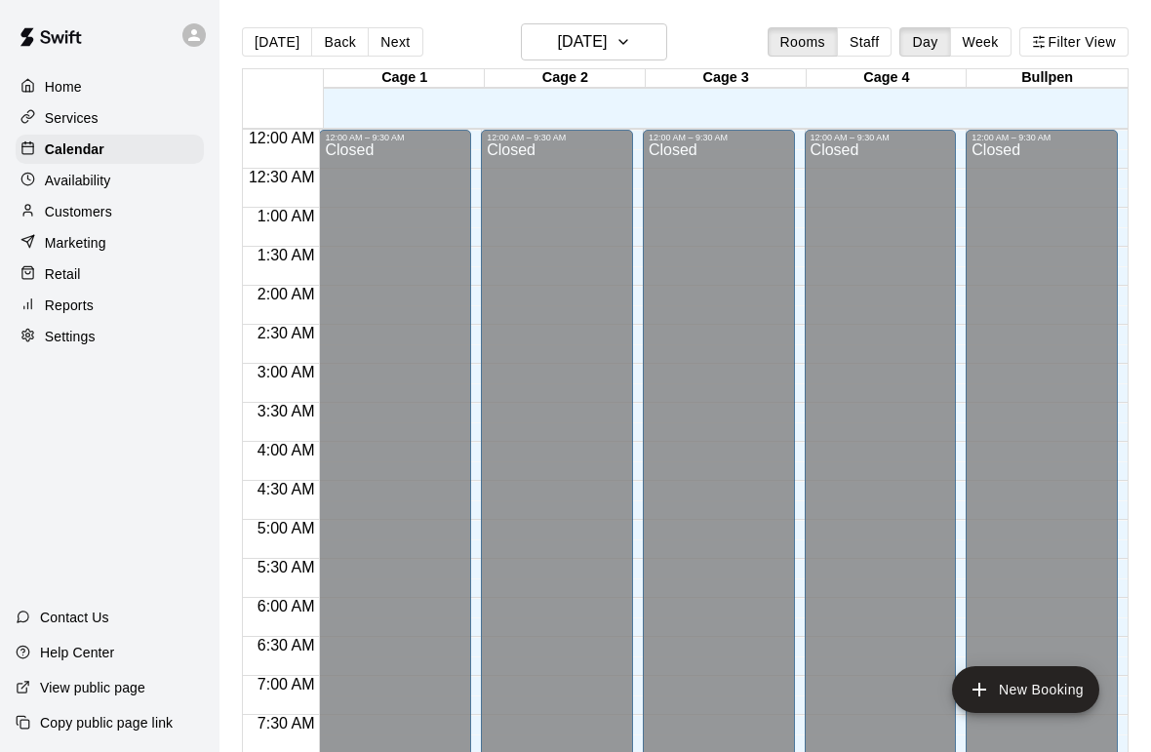
click at [984, 41] on button "Week" at bounding box center [980, 41] width 61 height 29
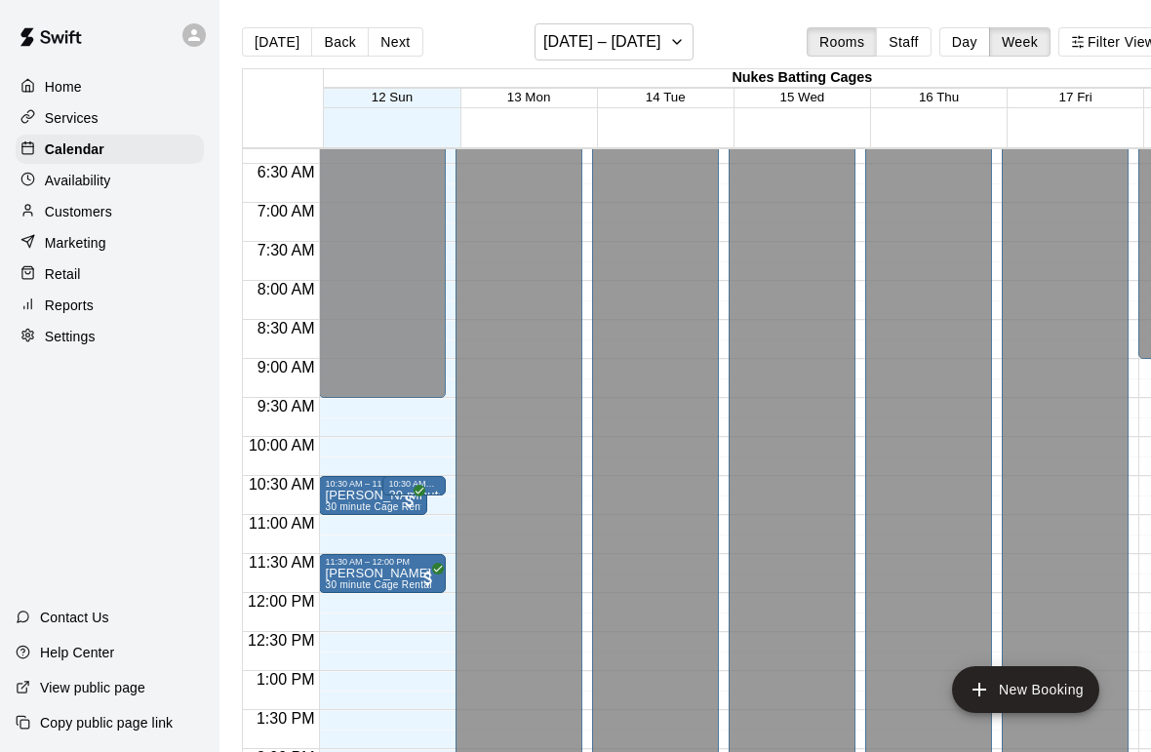
click at [970, 36] on button "Day" at bounding box center [964, 41] width 51 height 29
